Goal: Task Accomplishment & Management: Manage account settings

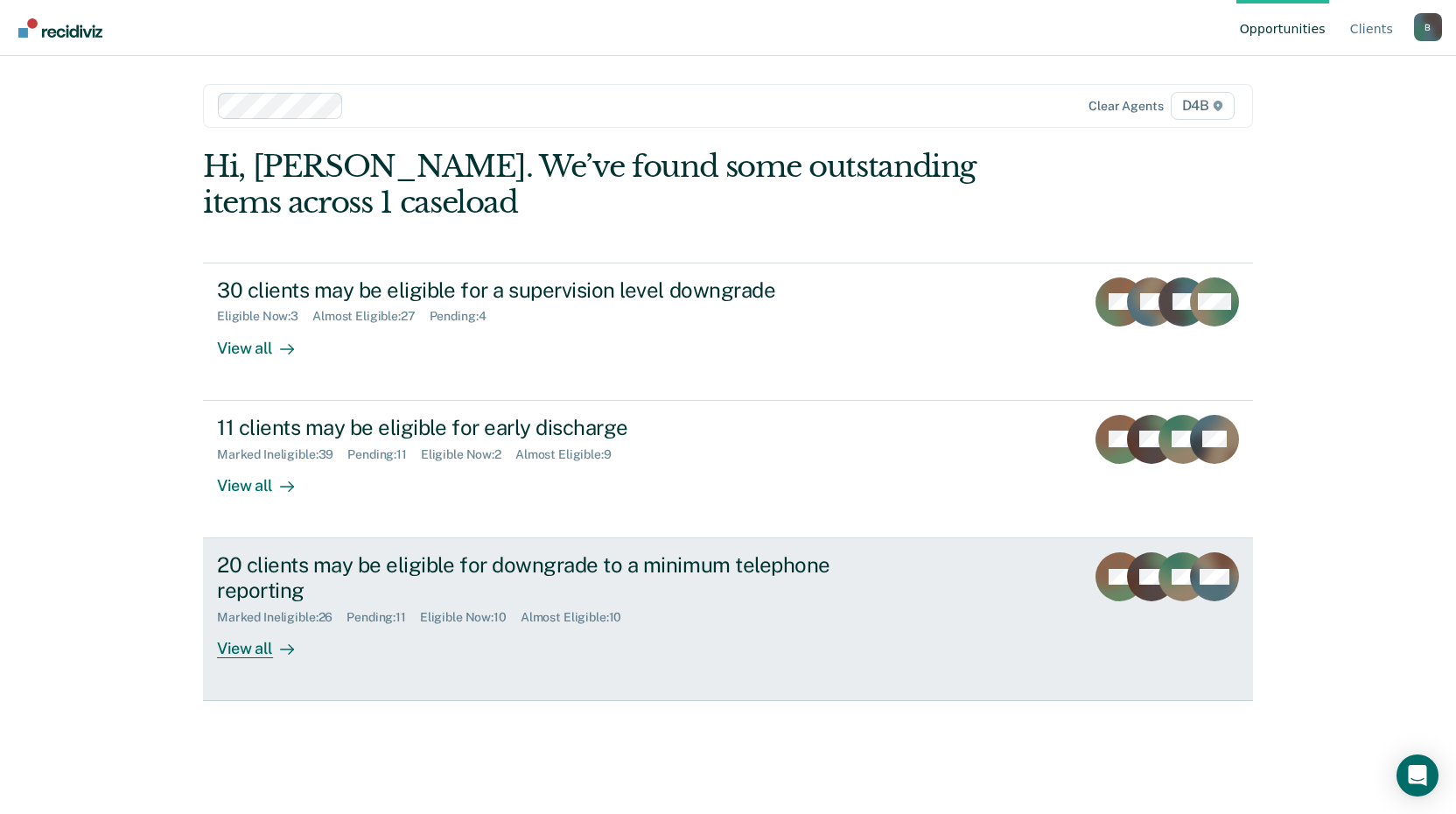
click at [269, 645] on div "View all" at bounding box center [266, 640] width 98 height 34
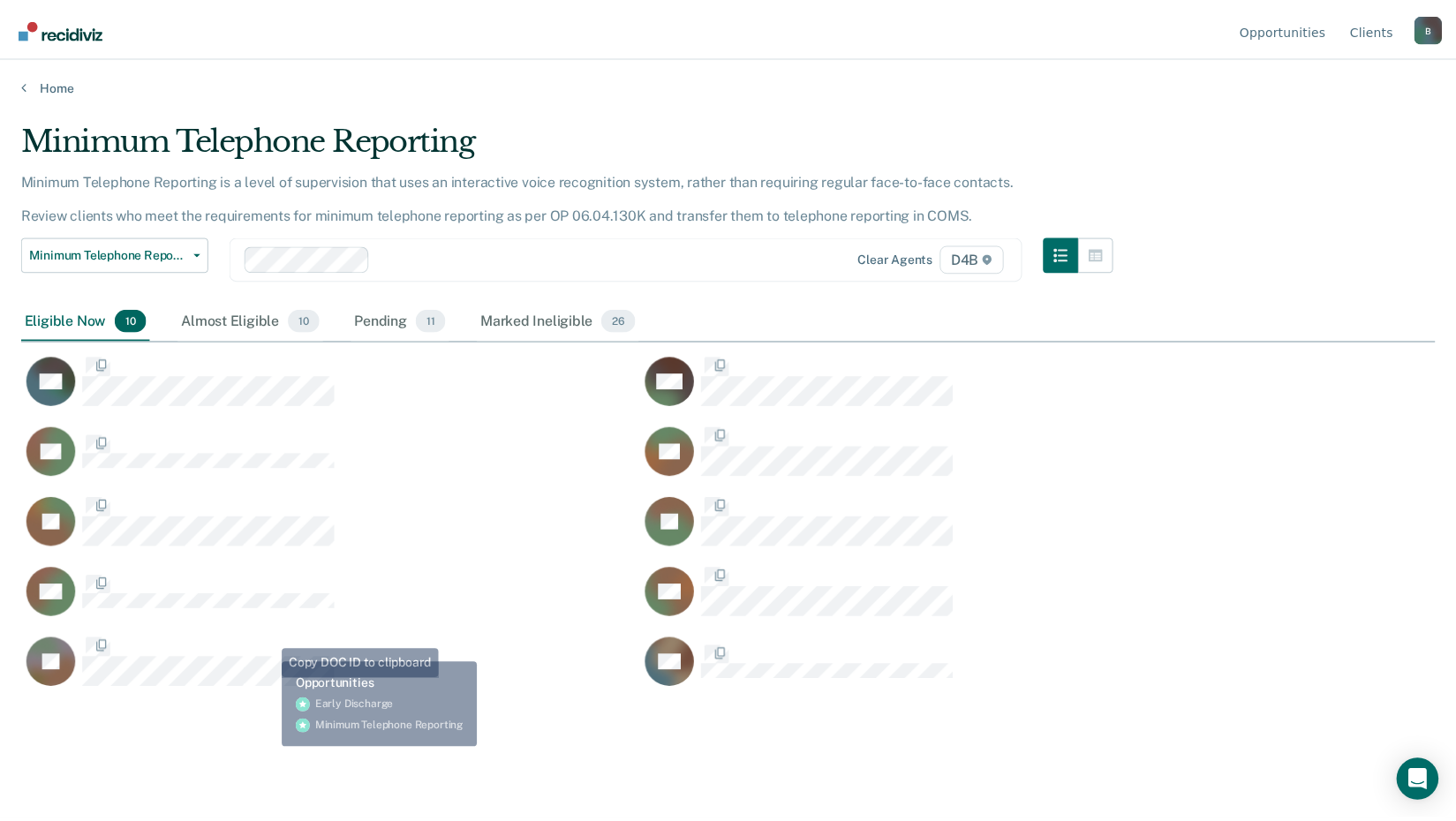
scroll to position [553, 1414]
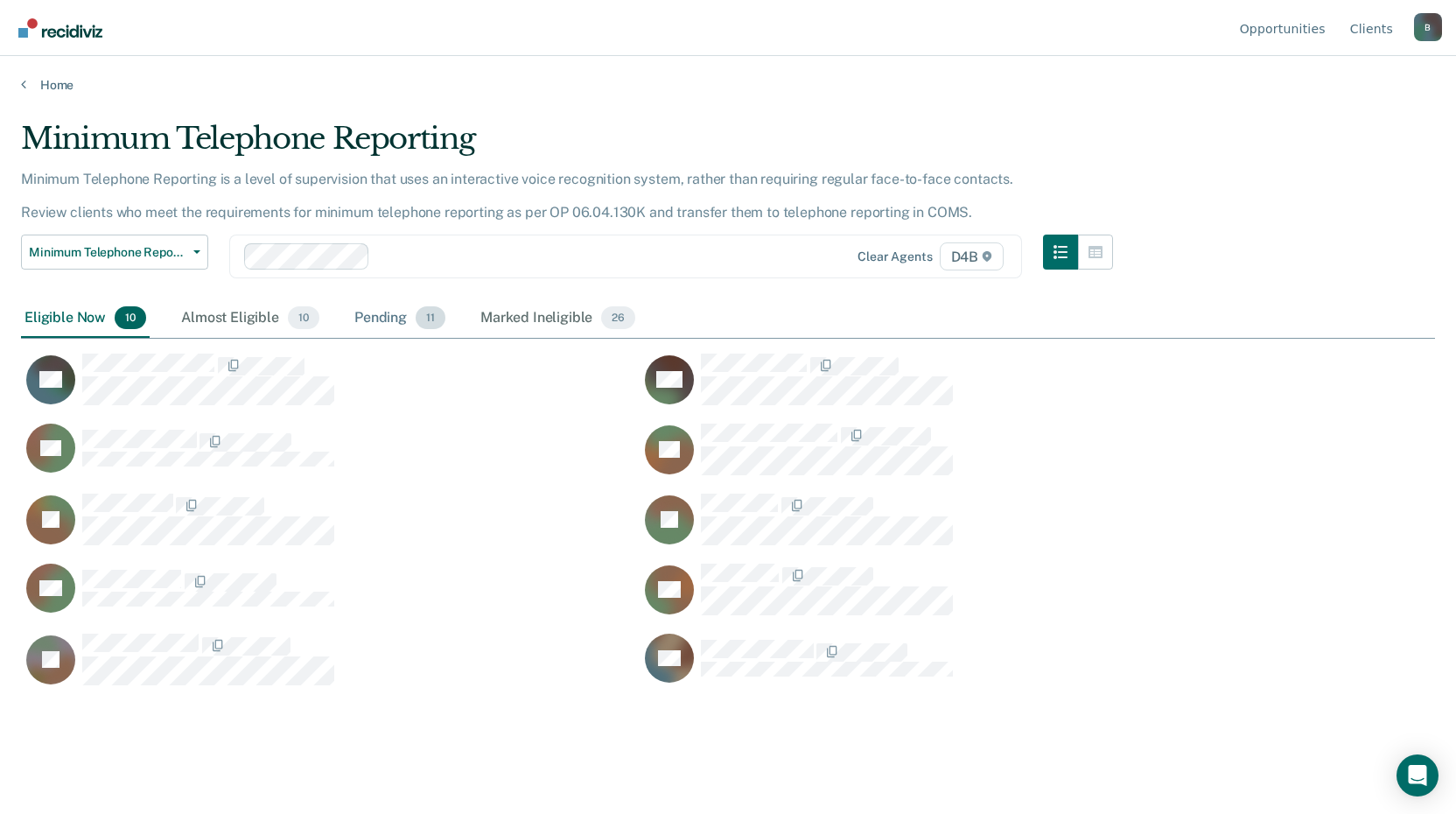
click at [385, 320] on div "Pending 11" at bounding box center [400, 318] width 98 height 38
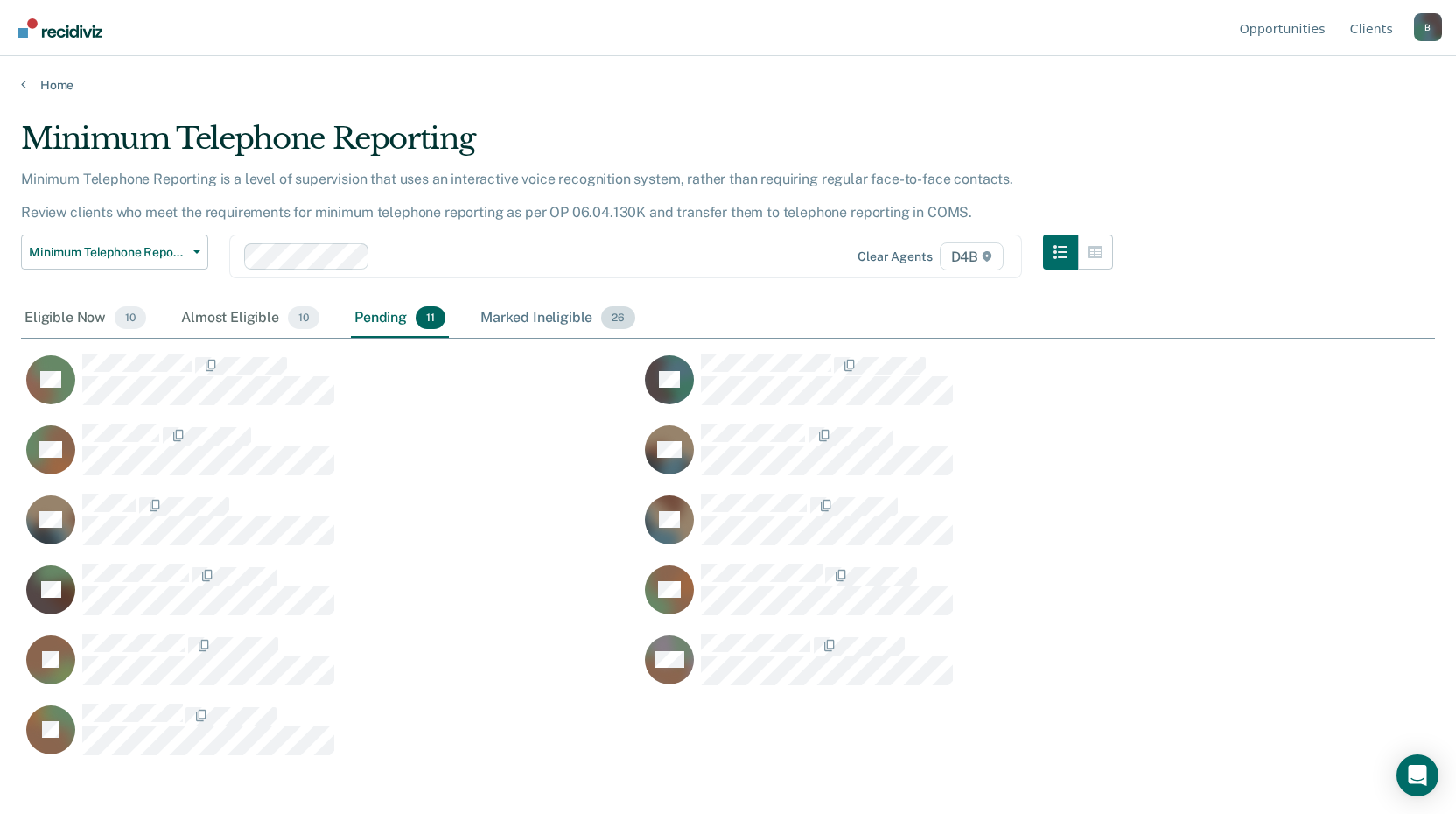
click at [508, 320] on div "Marked Ineligible 26" at bounding box center [557, 318] width 162 height 38
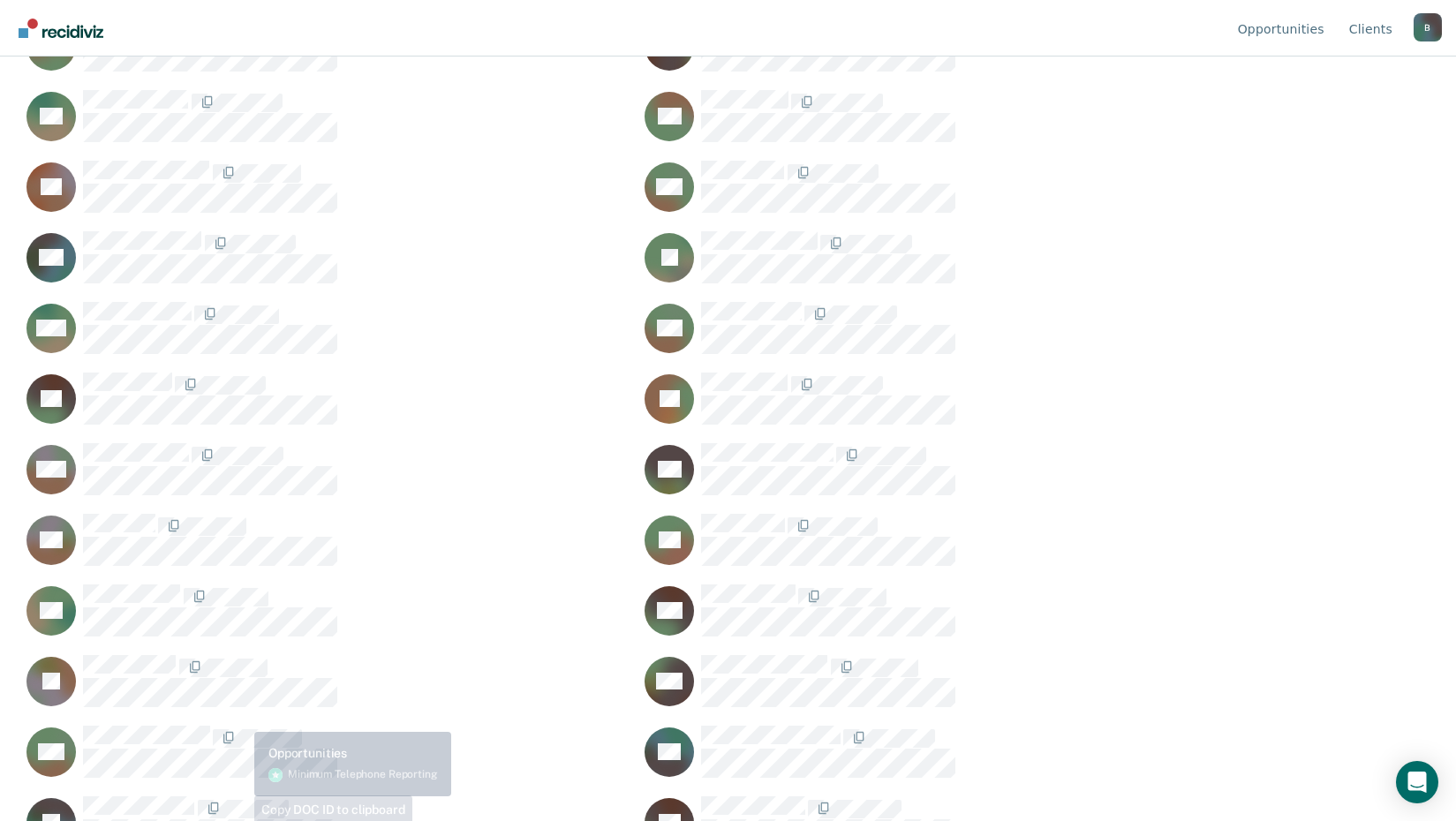
scroll to position [453, 0]
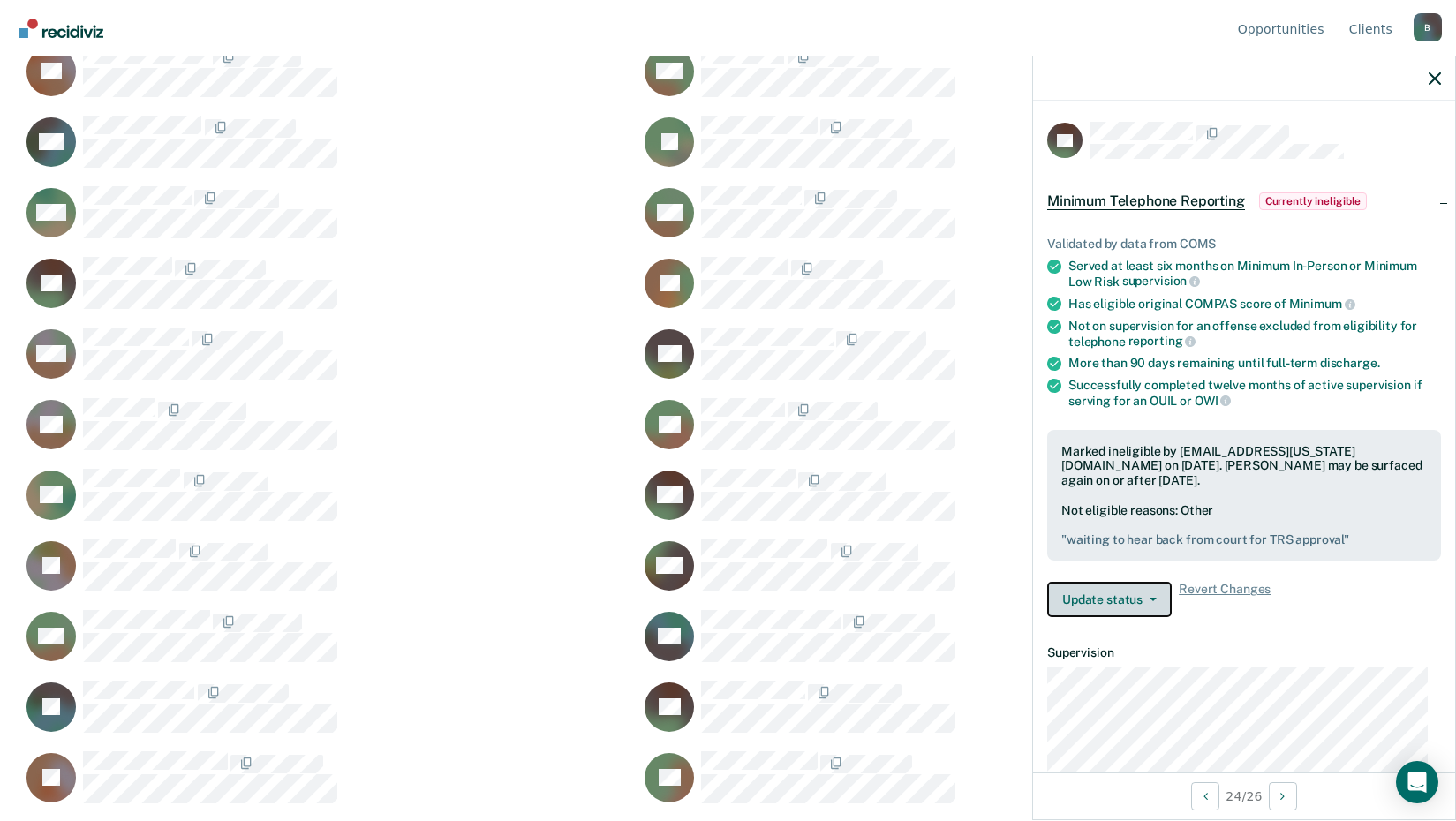
click at [1153, 602] on button "Update status" at bounding box center [1109, 598] width 125 height 35
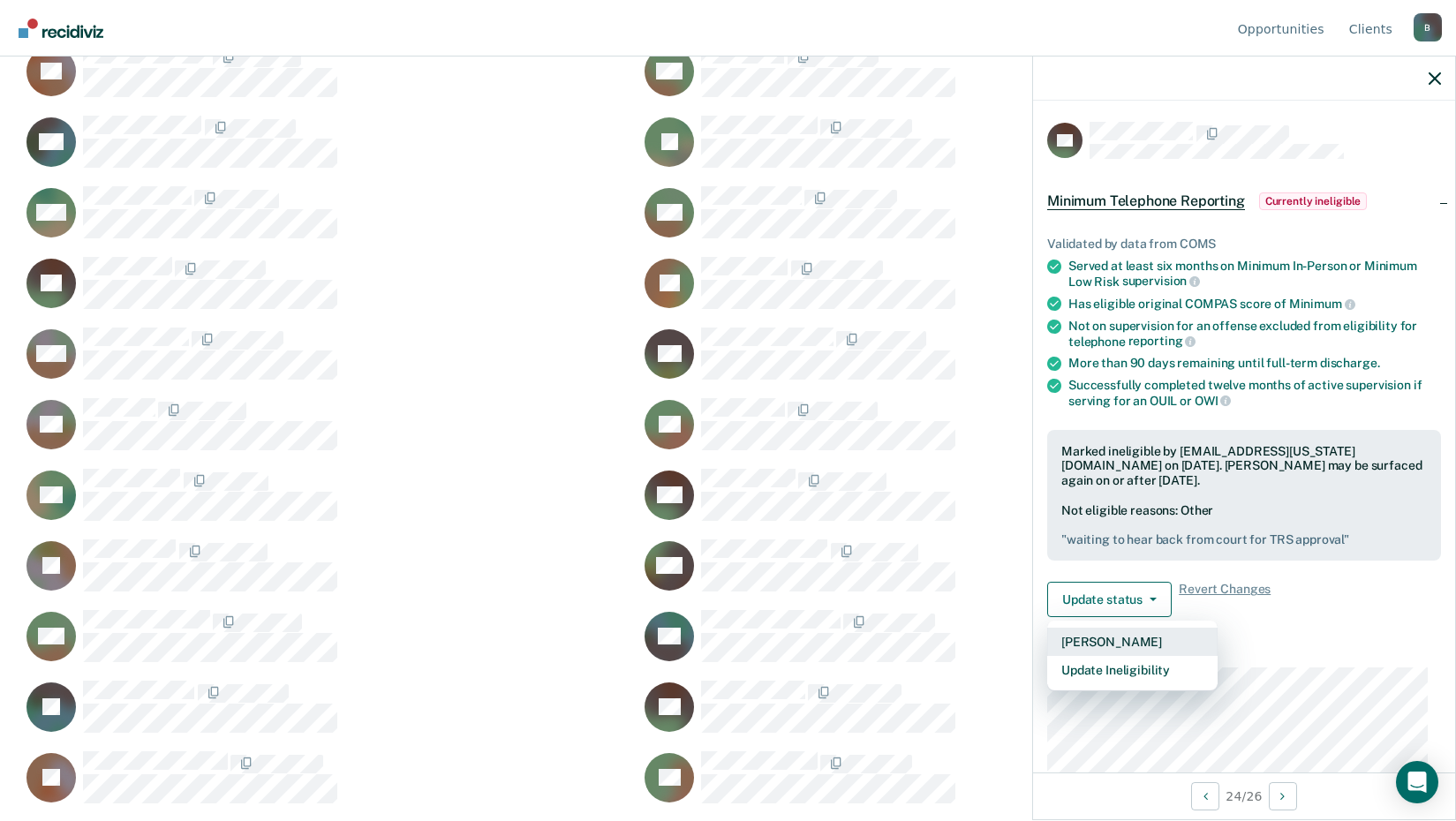
click at [1163, 649] on button "[PERSON_NAME]" at bounding box center [1132, 640] width 171 height 28
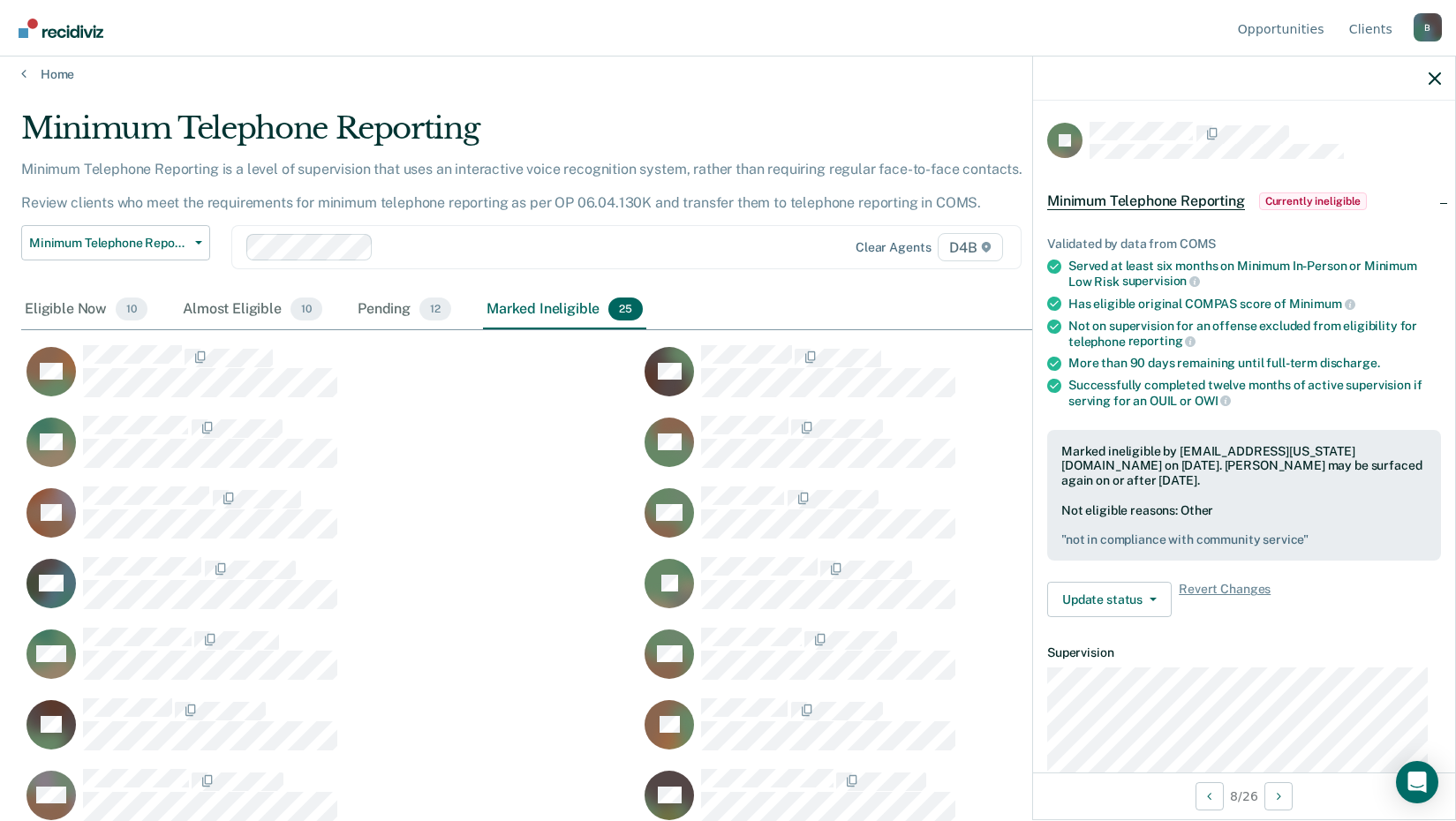
scroll to position [88, 0]
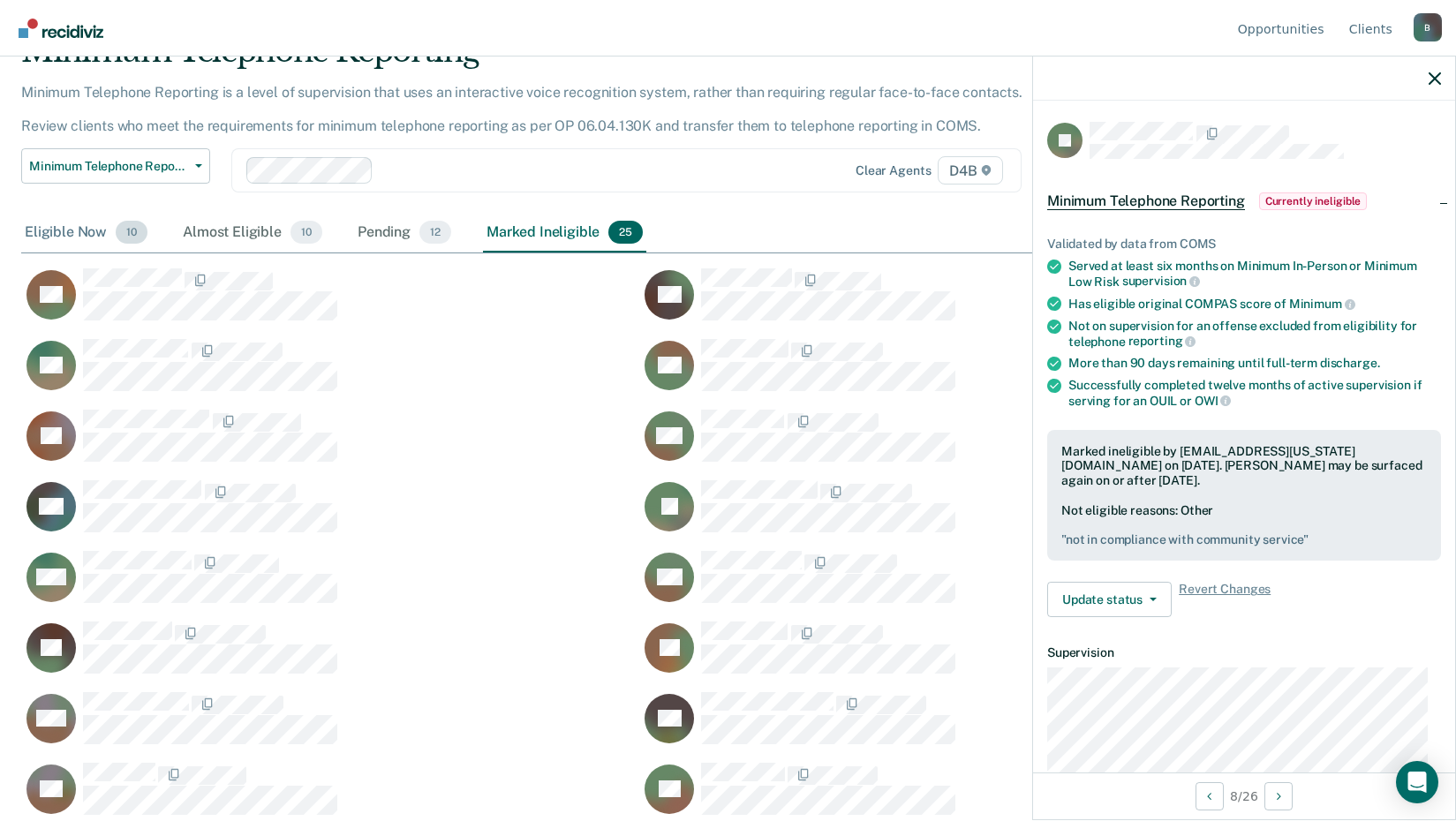
click at [93, 227] on div "Eligible Now 10" at bounding box center [86, 233] width 129 height 39
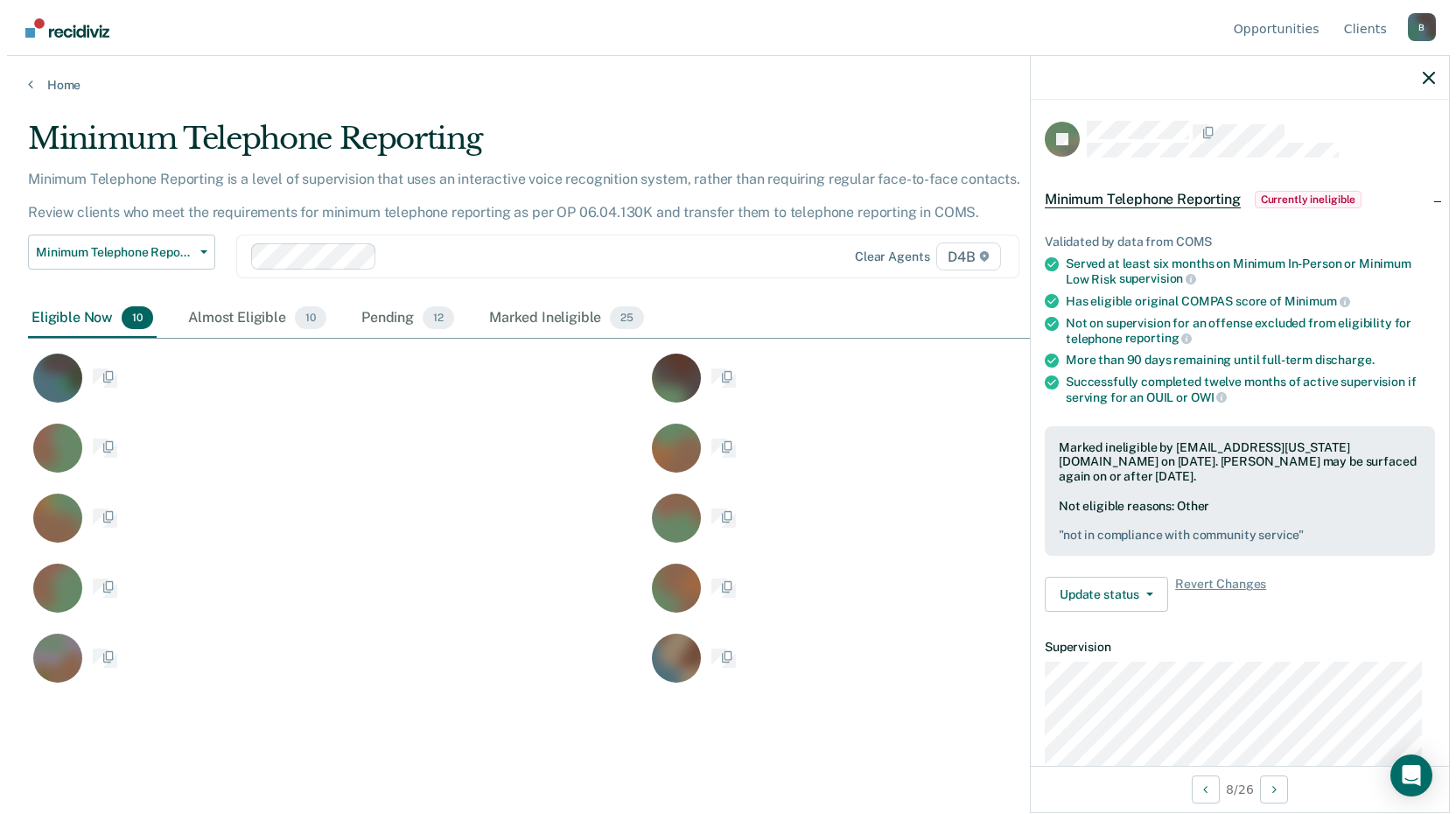
scroll to position [549, 1401]
